Goal: Transaction & Acquisition: Book appointment/travel/reservation

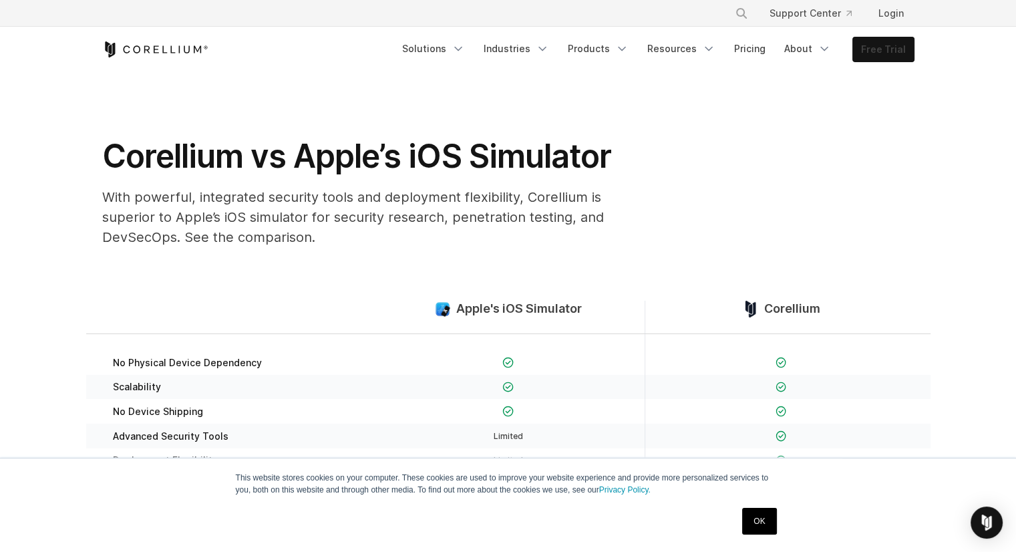
click at [875, 53] on link "Free Trial" at bounding box center [883, 49] width 61 height 24
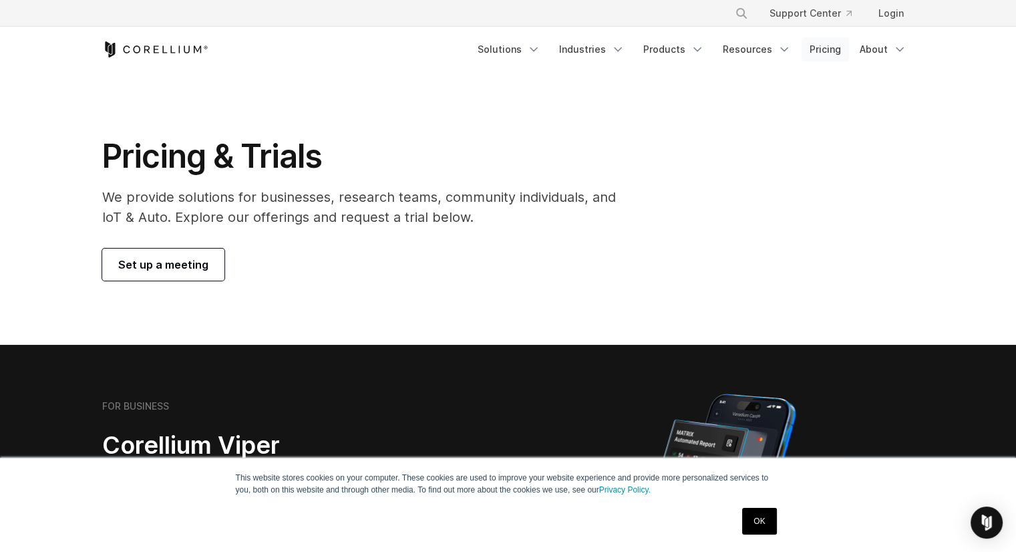
click at [826, 48] on link "Pricing" at bounding box center [825, 49] width 47 height 24
click at [177, 266] on span "Set up a meeting" at bounding box center [163, 265] width 90 height 16
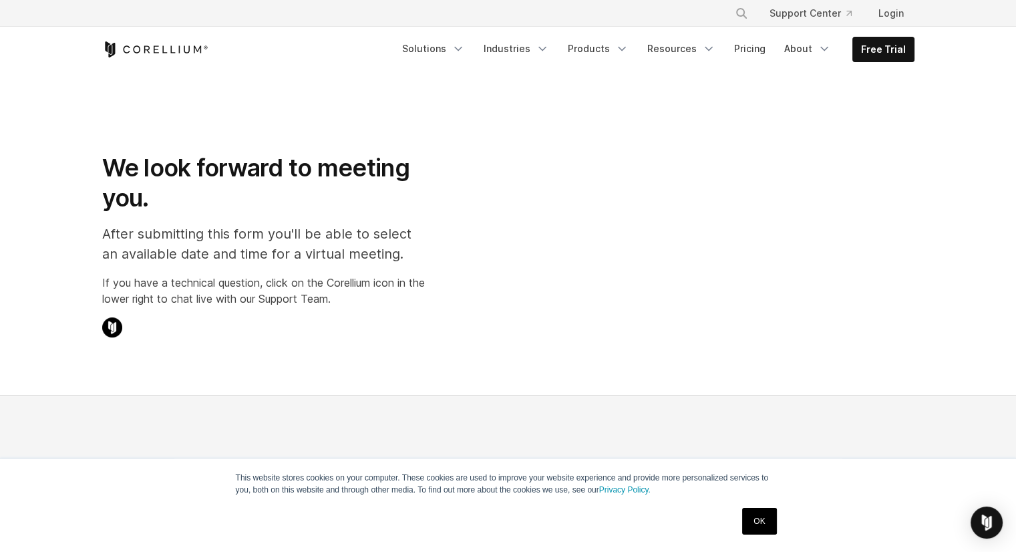
select select "**"
